Goal: Find specific page/section: Find specific page/section

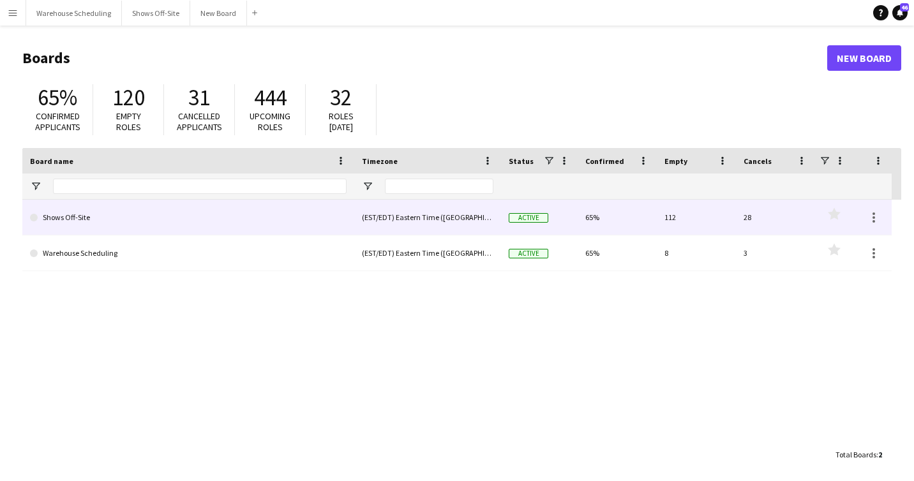
click at [96, 221] on link "Shows Off-Site" at bounding box center [188, 218] width 317 height 36
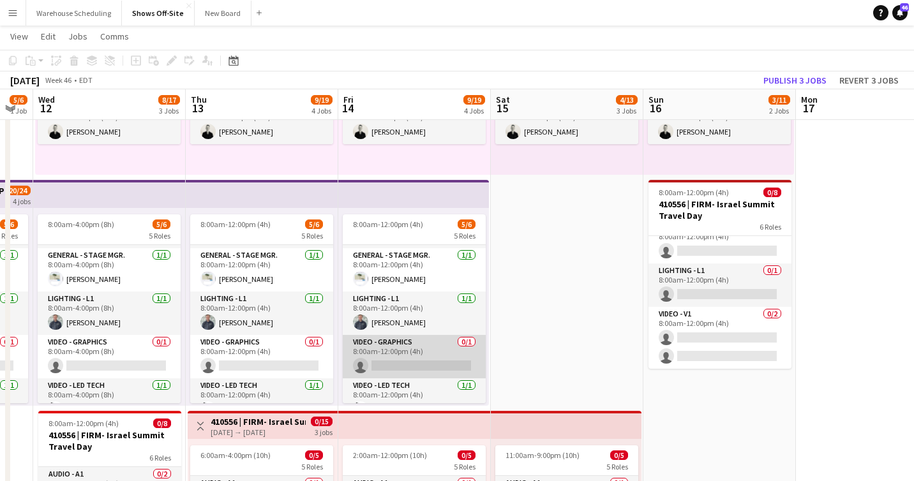
scroll to position [77, 0]
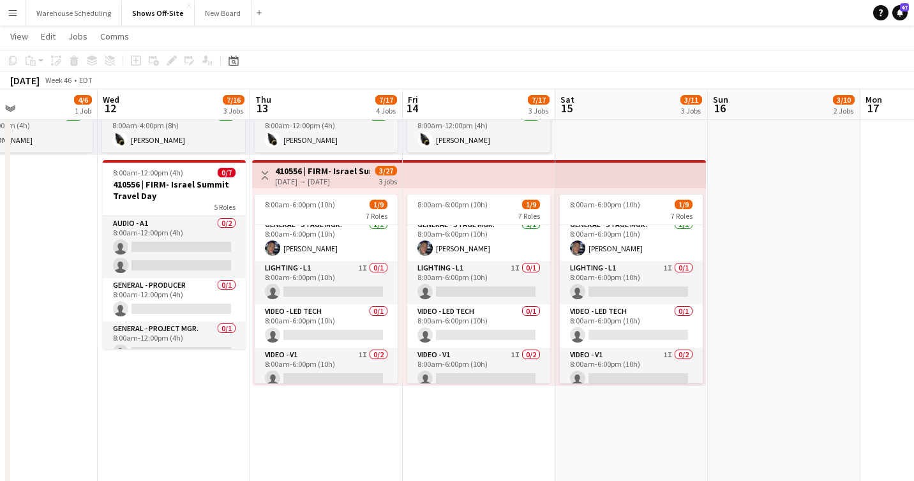
scroll to position [151, 0]
